Goal: Transaction & Acquisition: Purchase product/service

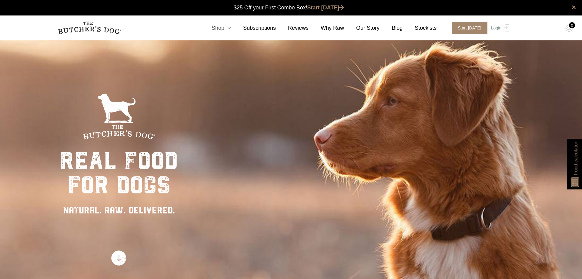
click at [231, 29] on icon at bounding box center [227, 27] width 7 height 5
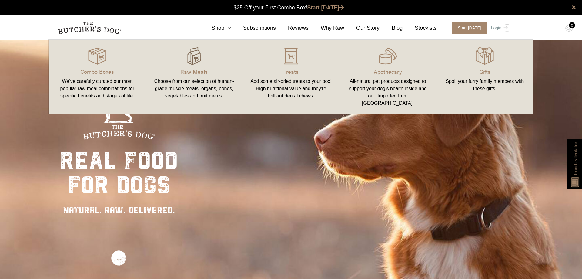
click at [196, 62] on img at bounding box center [194, 56] width 18 height 18
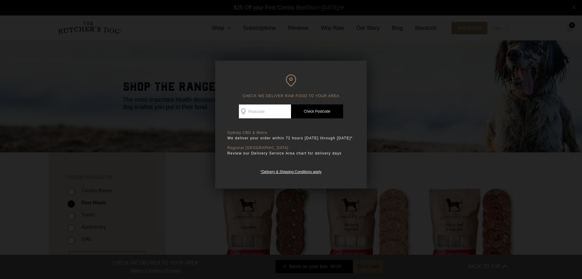
scroll to position [0, 0]
click at [280, 111] on input "Check Availability At" at bounding box center [265, 111] width 52 height 14
type input "2069"
click at [314, 113] on link "Check Postcode" at bounding box center [317, 111] width 52 height 14
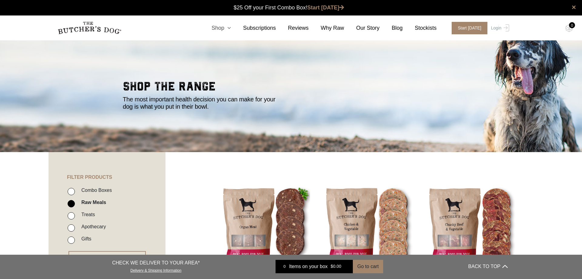
click at [231, 29] on link "Shop" at bounding box center [216, 28] width 32 height 8
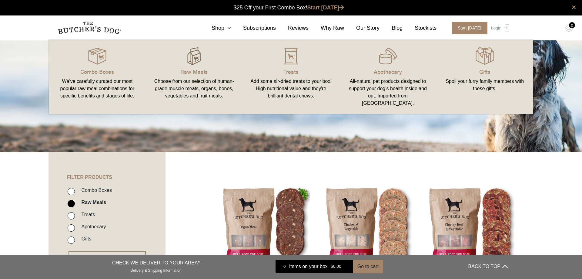
click at [194, 61] on img at bounding box center [194, 56] width 18 height 18
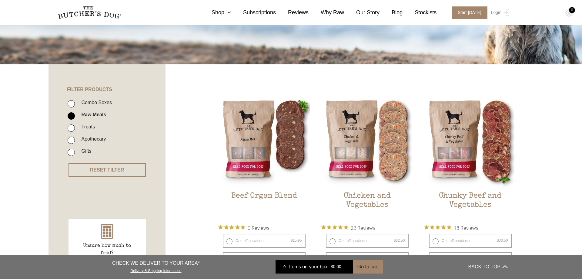
scroll to position [155, 0]
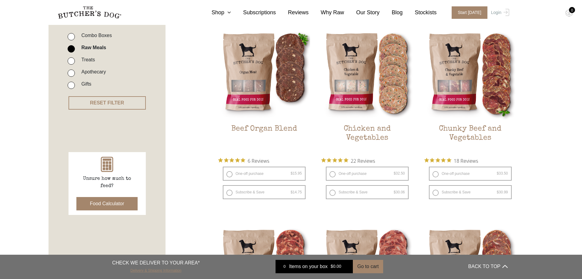
click at [170, 270] on link "Delivery & Shipping Information" at bounding box center [155, 270] width 51 height 6
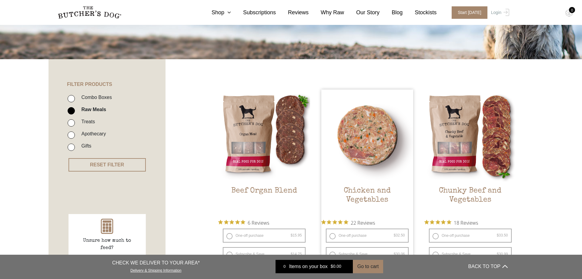
scroll to position [52, 0]
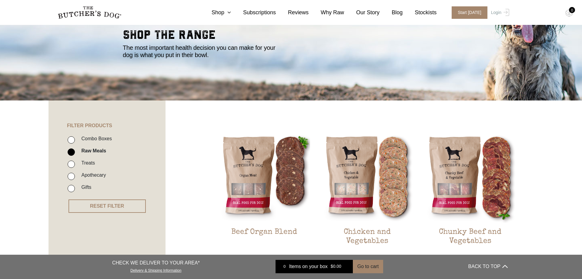
click at [71, 140] on input "Combo Boxes" at bounding box center [71, 139] width 7 height 7
checkbox input "true"
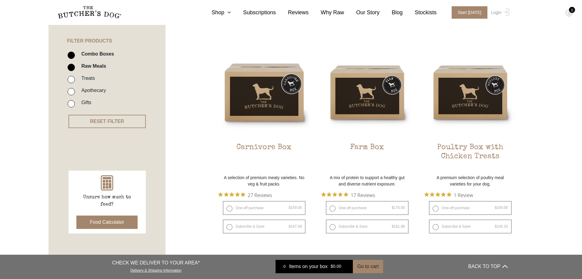
scroll to position [137, 0]
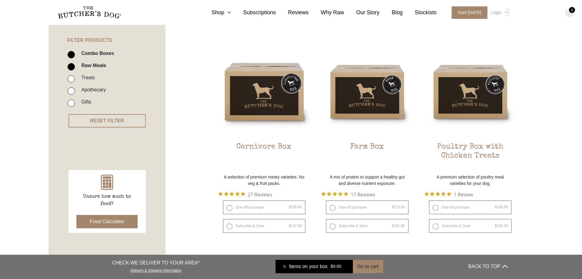
click at [72, 54] on input "Combo Boxes" at bounding box center [71, 54] width 7 height 7
checkbox input "false"
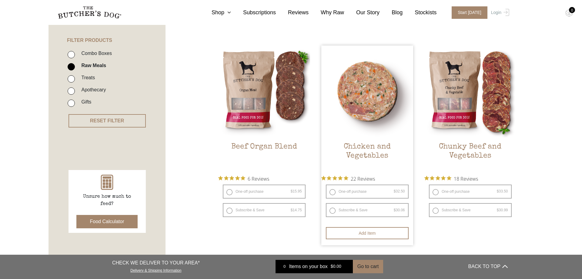
click at [365, 107] on img at bounding box center [367, 91] width 92 height 92
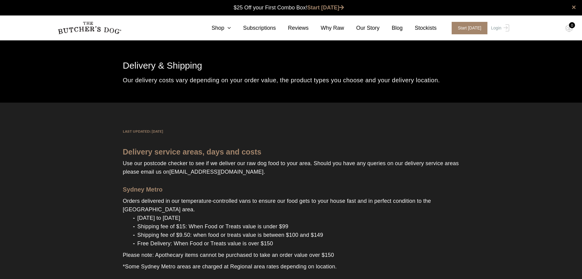
scroll to position [0, 0]
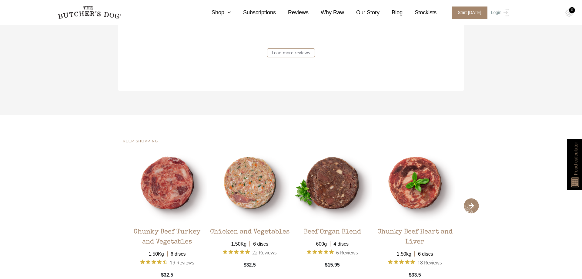
scroll to position [1186, 0]
